Goal: Task Accomplishment & Management: Manage account settings

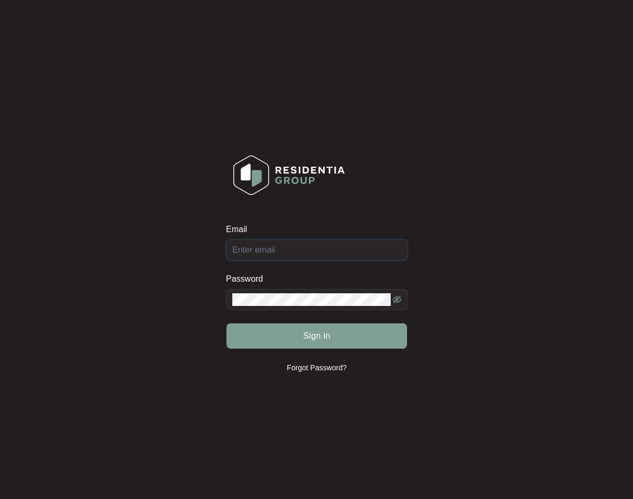
click at [325, 256] on input "Email" at bounding box center [317, 250] width 182 height 21
type input "service@homeassist.com.au"
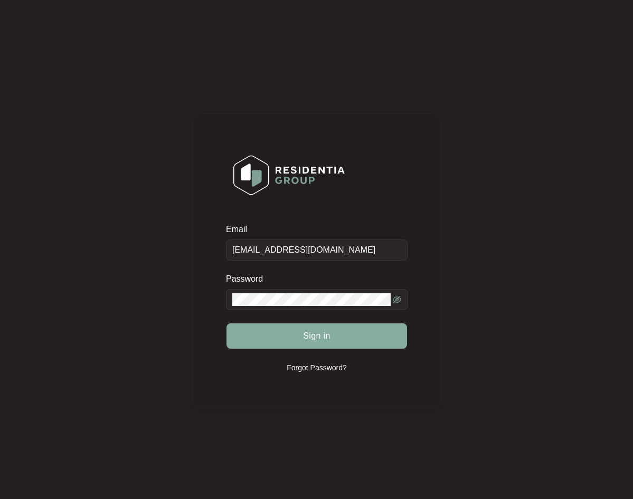
click at [328, 333] on span "Sign in" at bounding box center [316, 336] width 27 height 13
